Goal: Transaction & Acquisition: Subscribe to service/newsletter

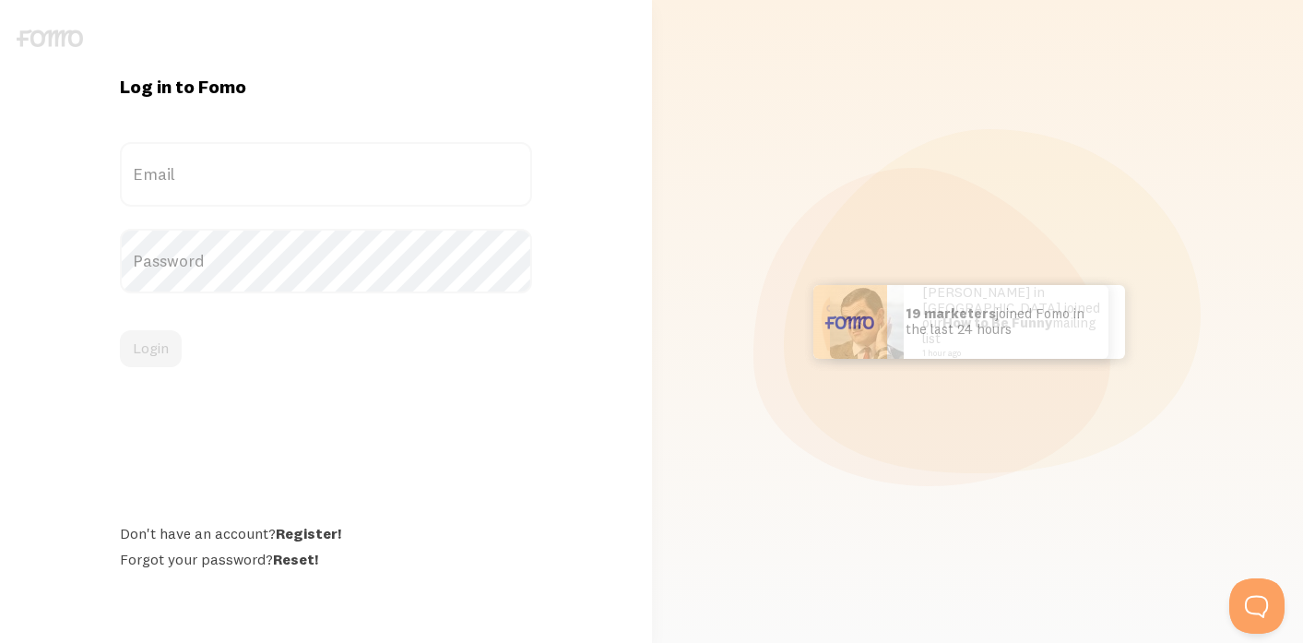
click at [41, 30] on img at bounding box center [50, 39] width 66 height 18
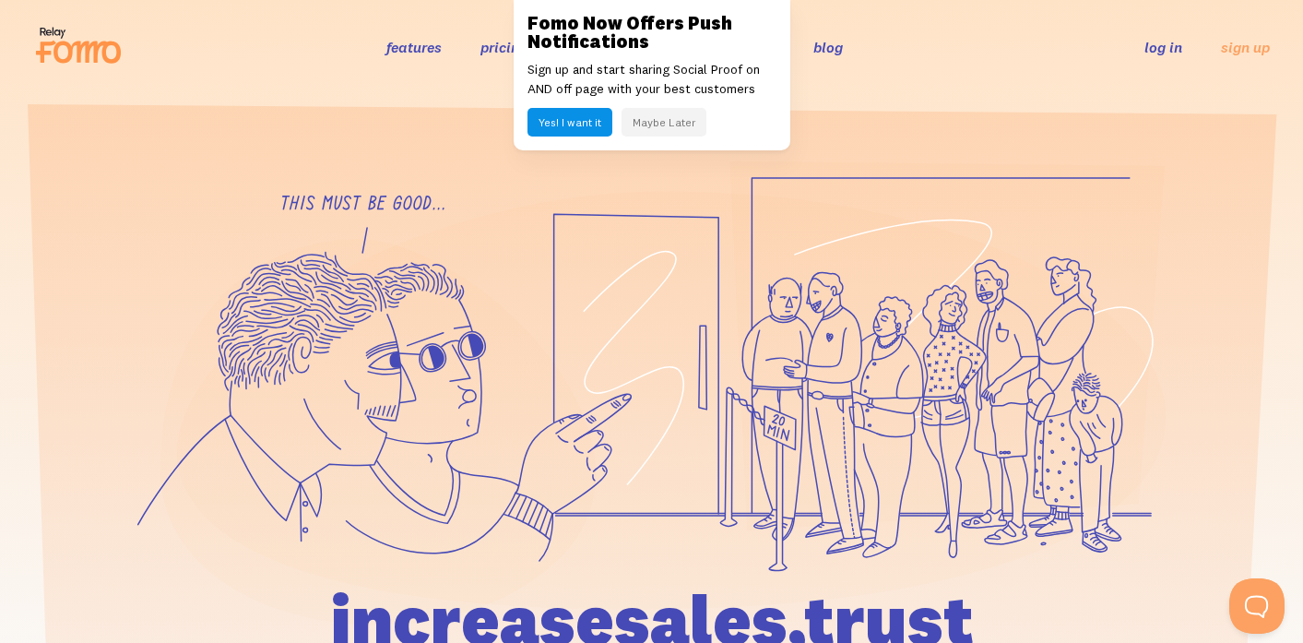
click at [660, 125] on button "Maybe Later" at bounding box center [663, 122] width 85 height 29
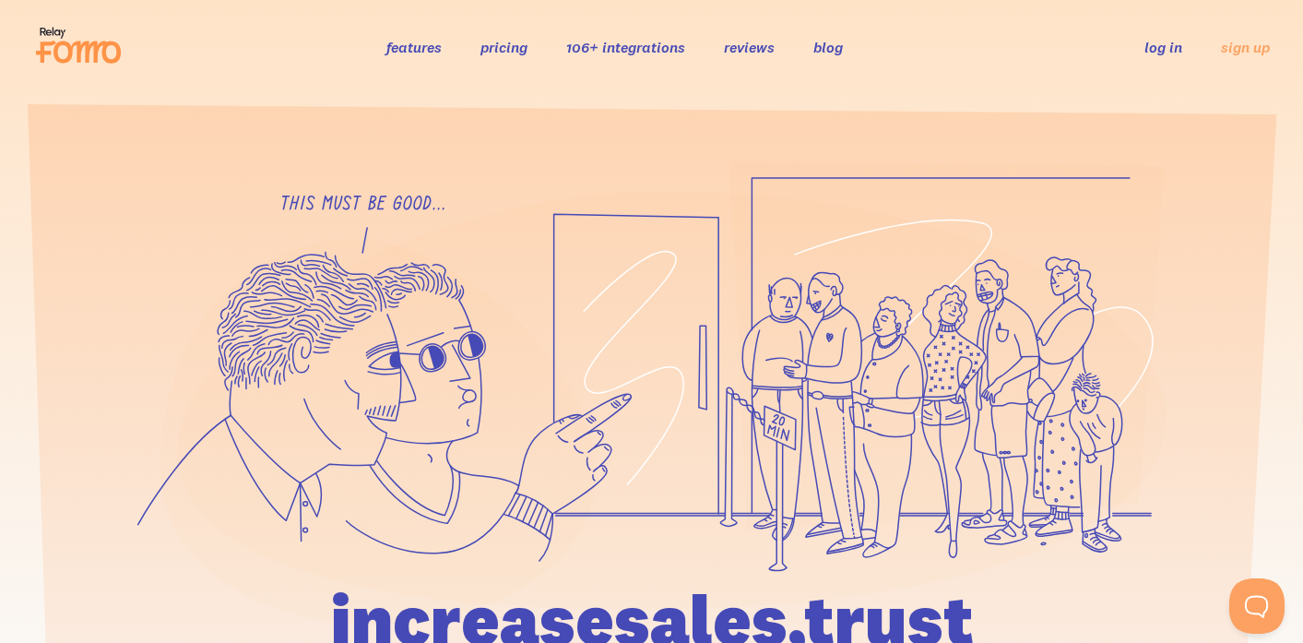
click at [513, 41] on link "pricing" at bounding box center [503, 47] width 47 height 18
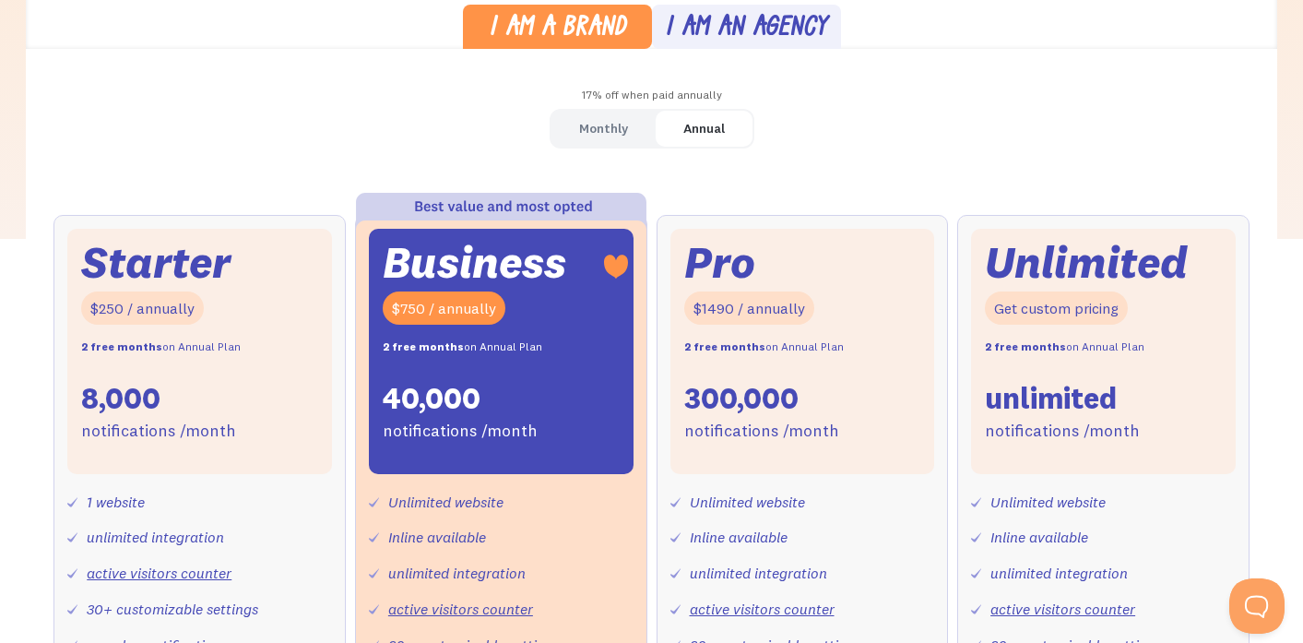
scroll to position [545, 0]
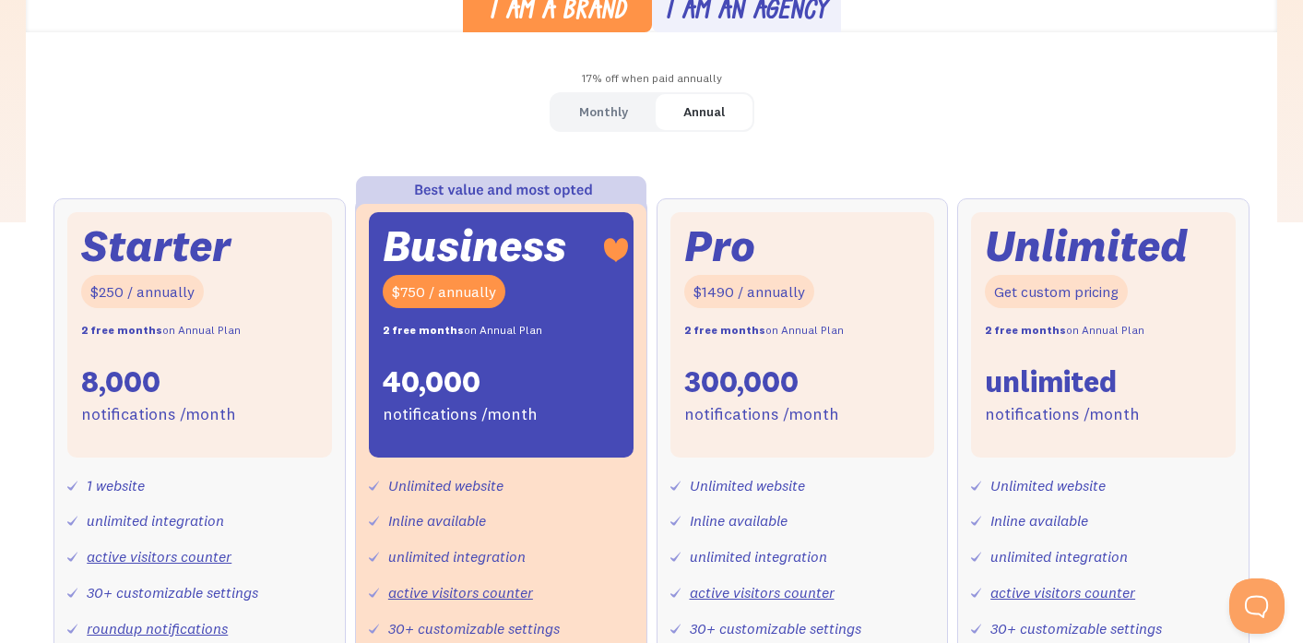
click at [606, 109] on div "Monthly" at bounding box center [603, 112] width 49 height 27
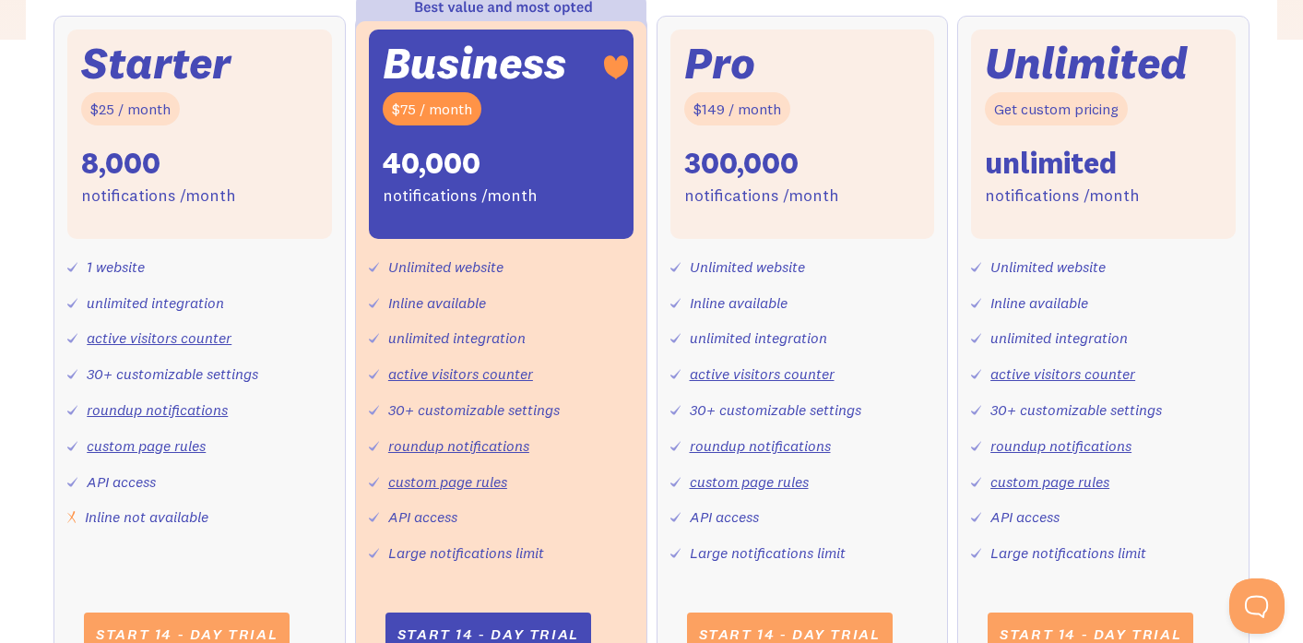
scroll to position [736, 0]
